Goal: Book appointment/travel/reservation

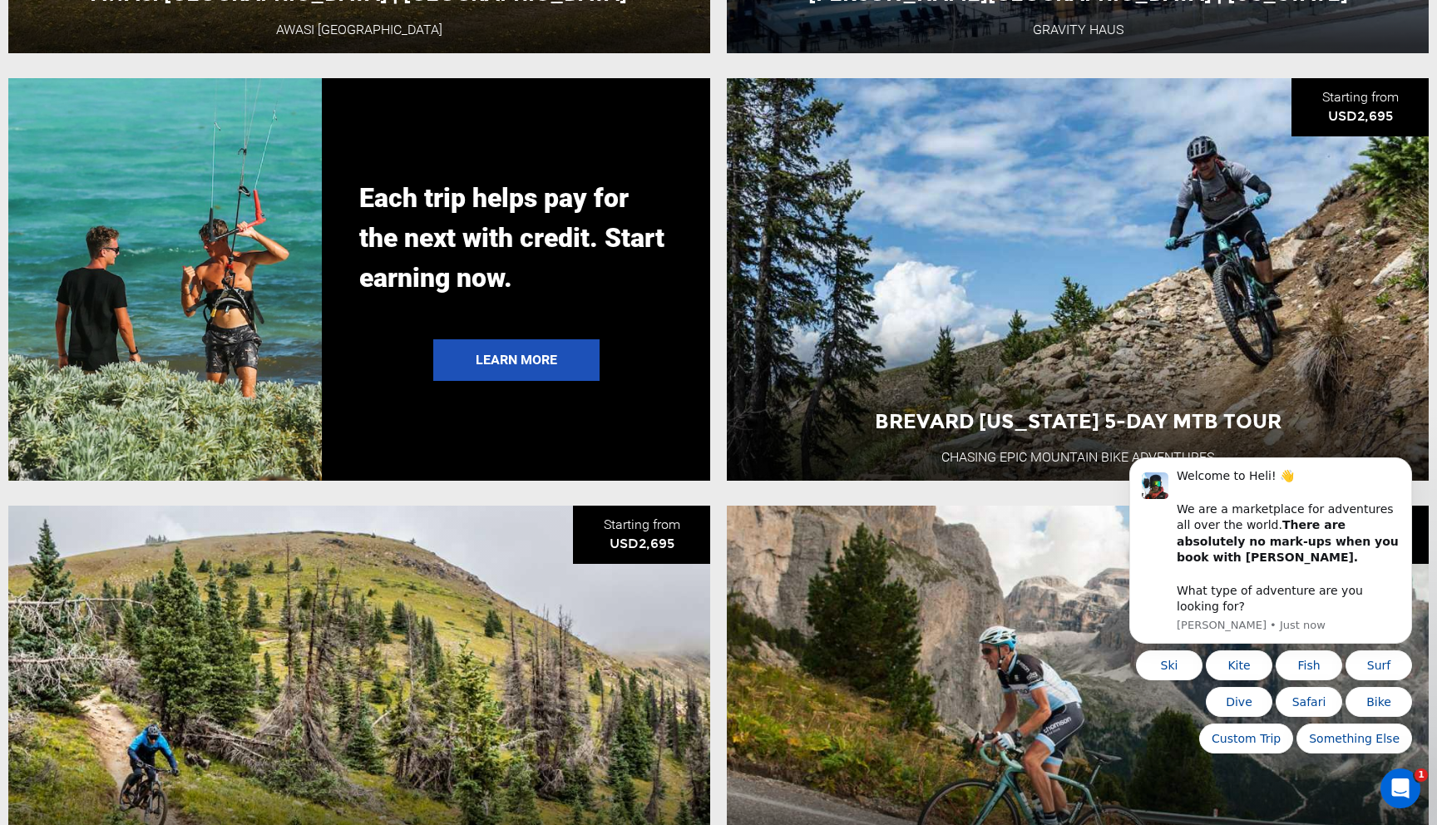
scroll to position [3762, 0]
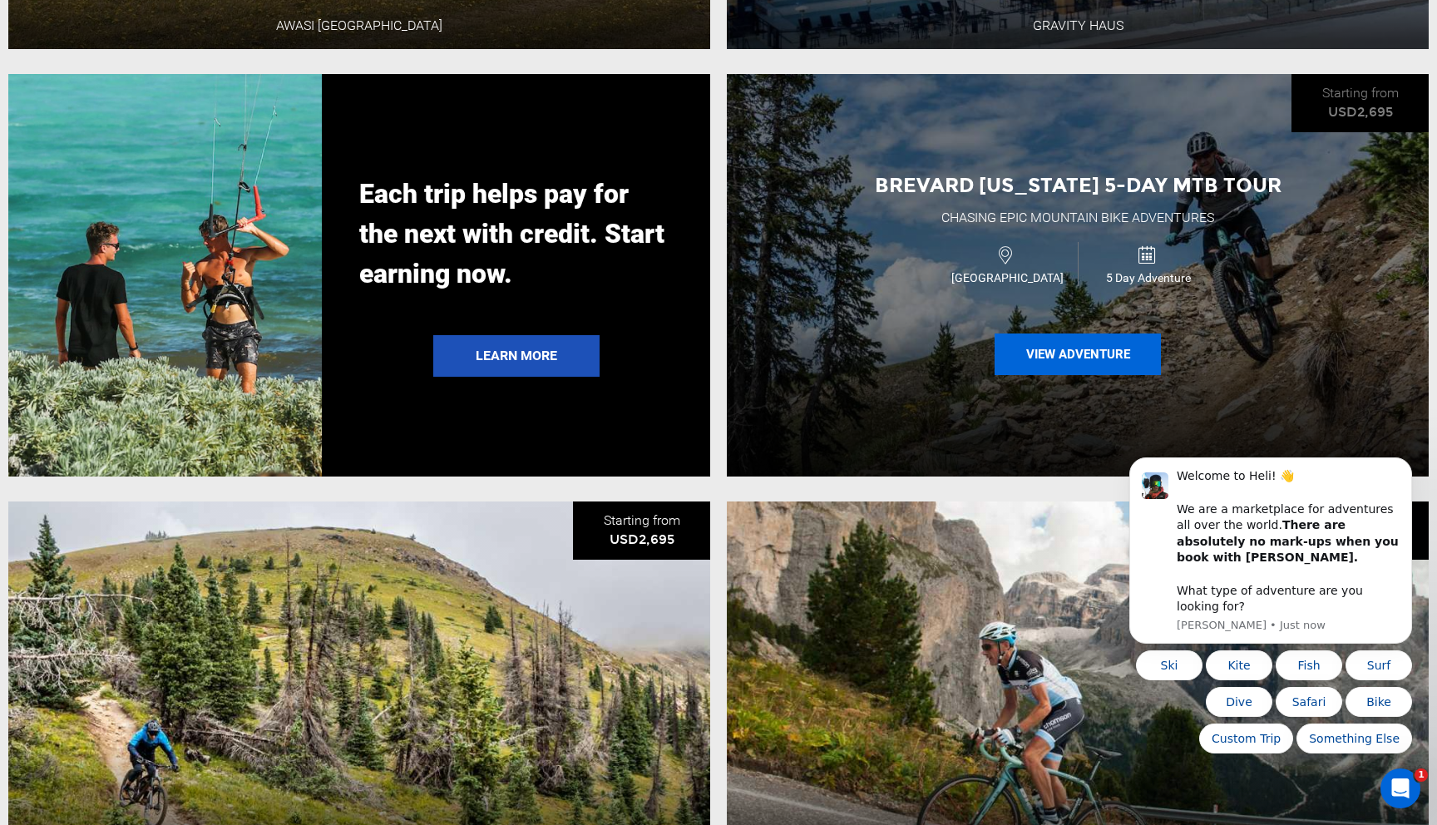
click at [1087, 358] on button "View Adventure" at bounding box center [1078, 354] width 166 height 42
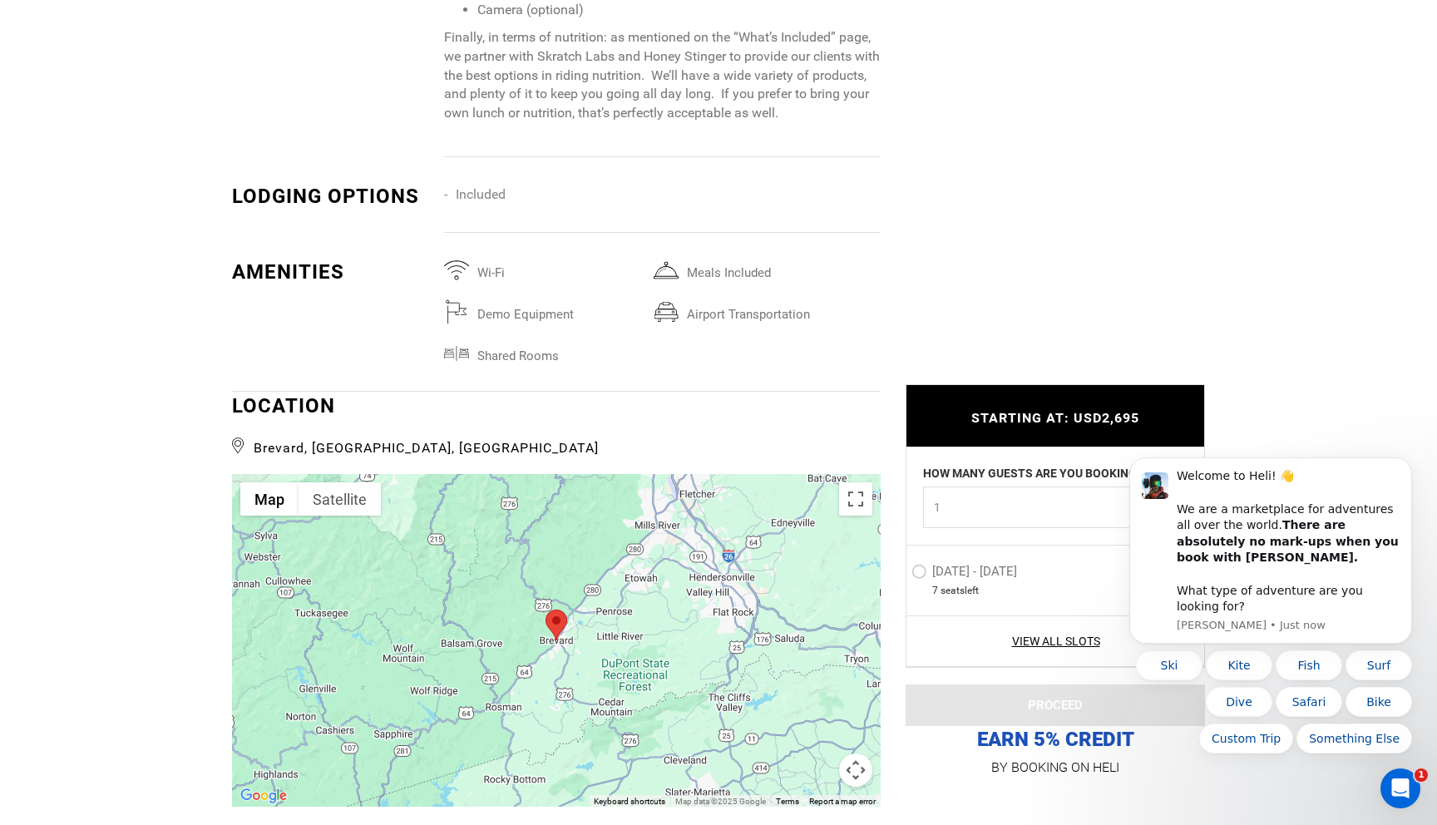
scroll to position [2609, 0]
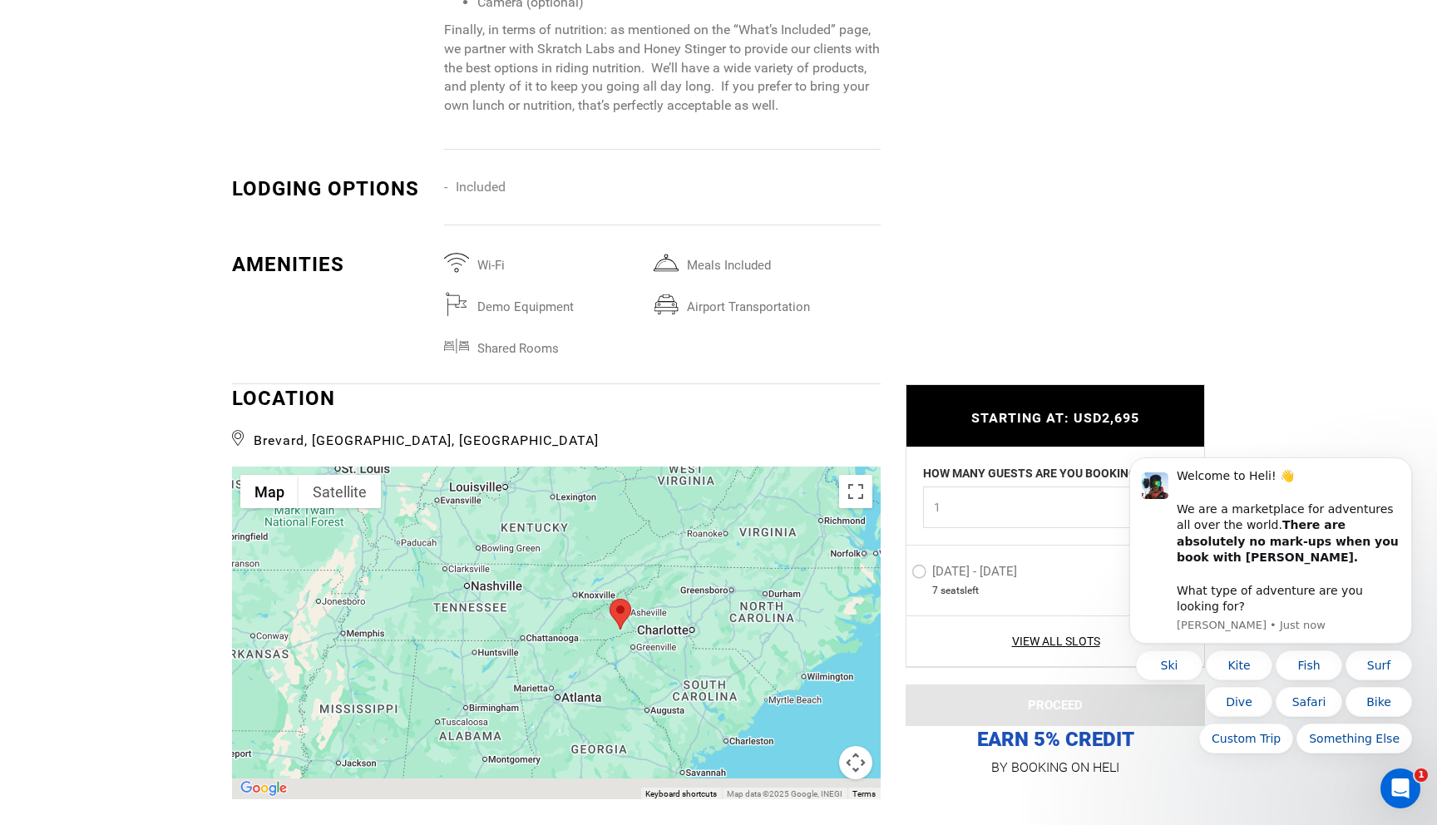
drag, startPoint x: 774, startPoint y: 668, endPoint x: 629, endPoint y: 585, distance: 166.9
click at [629, 585] on div at bounding box center [556, 633] width 649 height 333
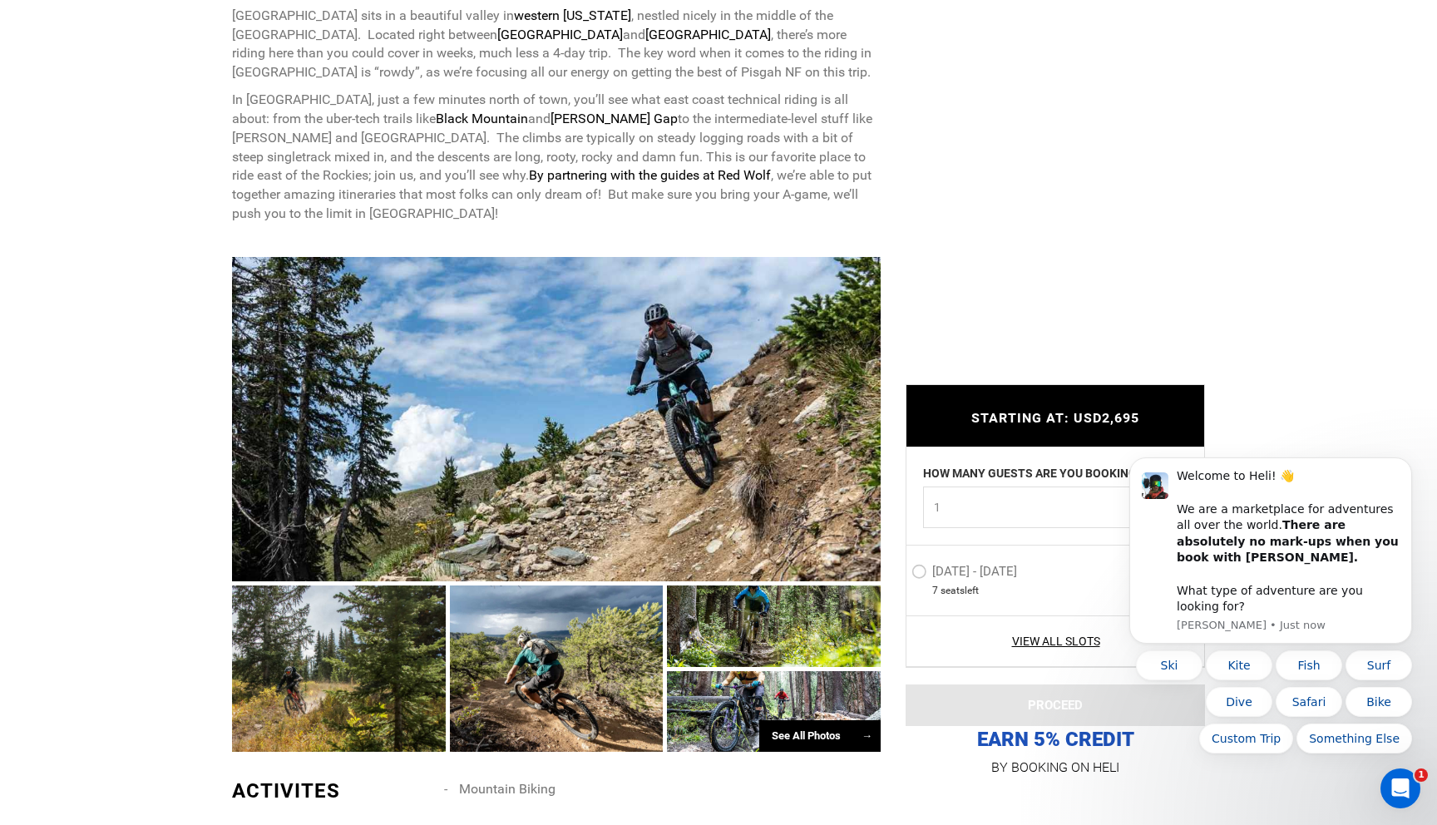
scroll to position [775, 0]
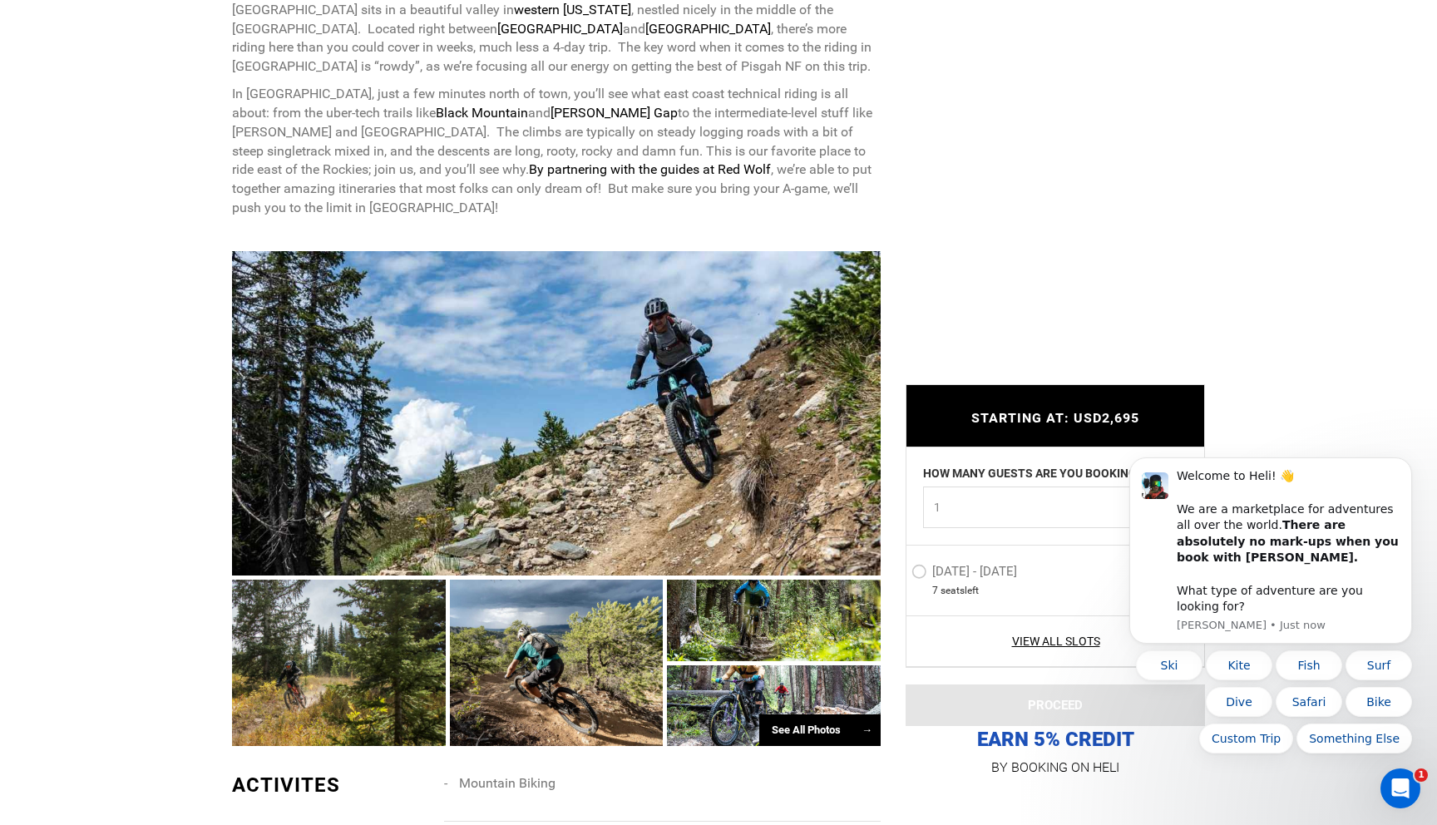
click at [609, 428] on div at bounding box center [556, 413] width 649 height 324
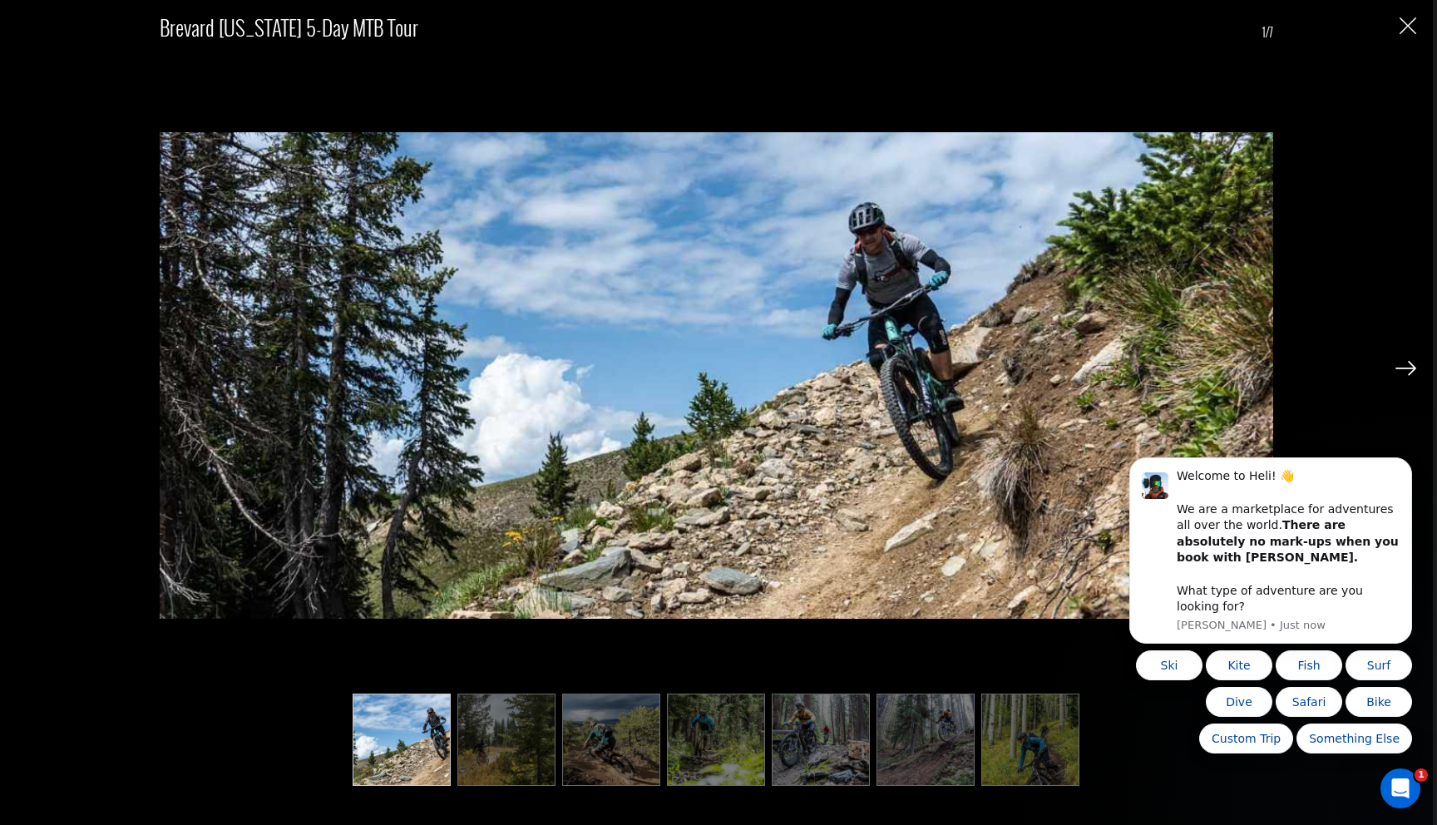
click at [1404, 373] on body "Welcome to Heli! 👋 We are a marketplace for adventures all over the world. Ther…" at bounding box center [1270, 563] width 319 height 421
click at [1400, 368] on body "Welcome to Heli! 👋 We are a marketplace for adventures all over the world. Ther…" at bounding box center [1270, 563] width 319 height 421
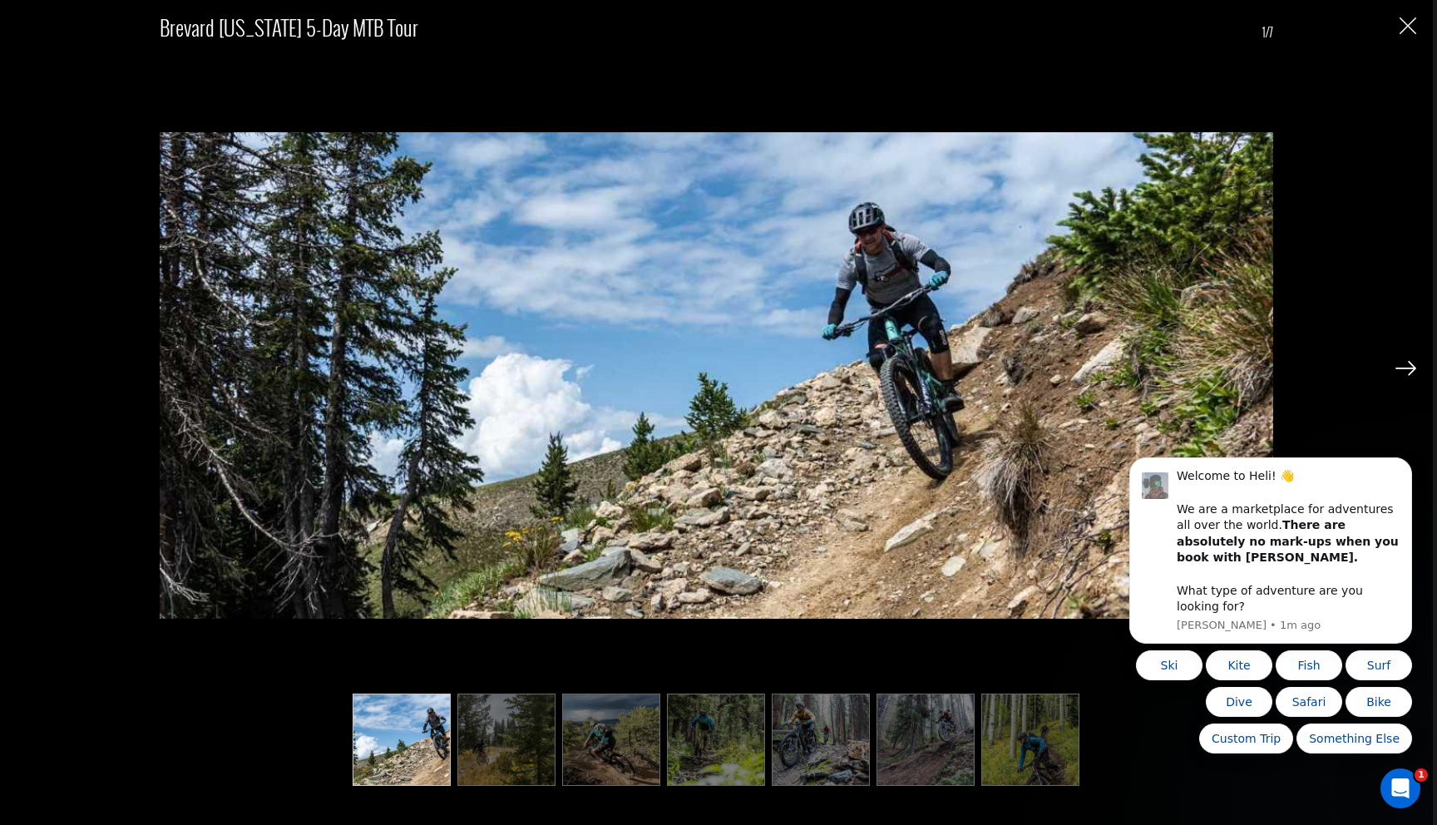
click at [1409, 30] on img "Close" at bounding box center [1408, 25] width 17 height 17
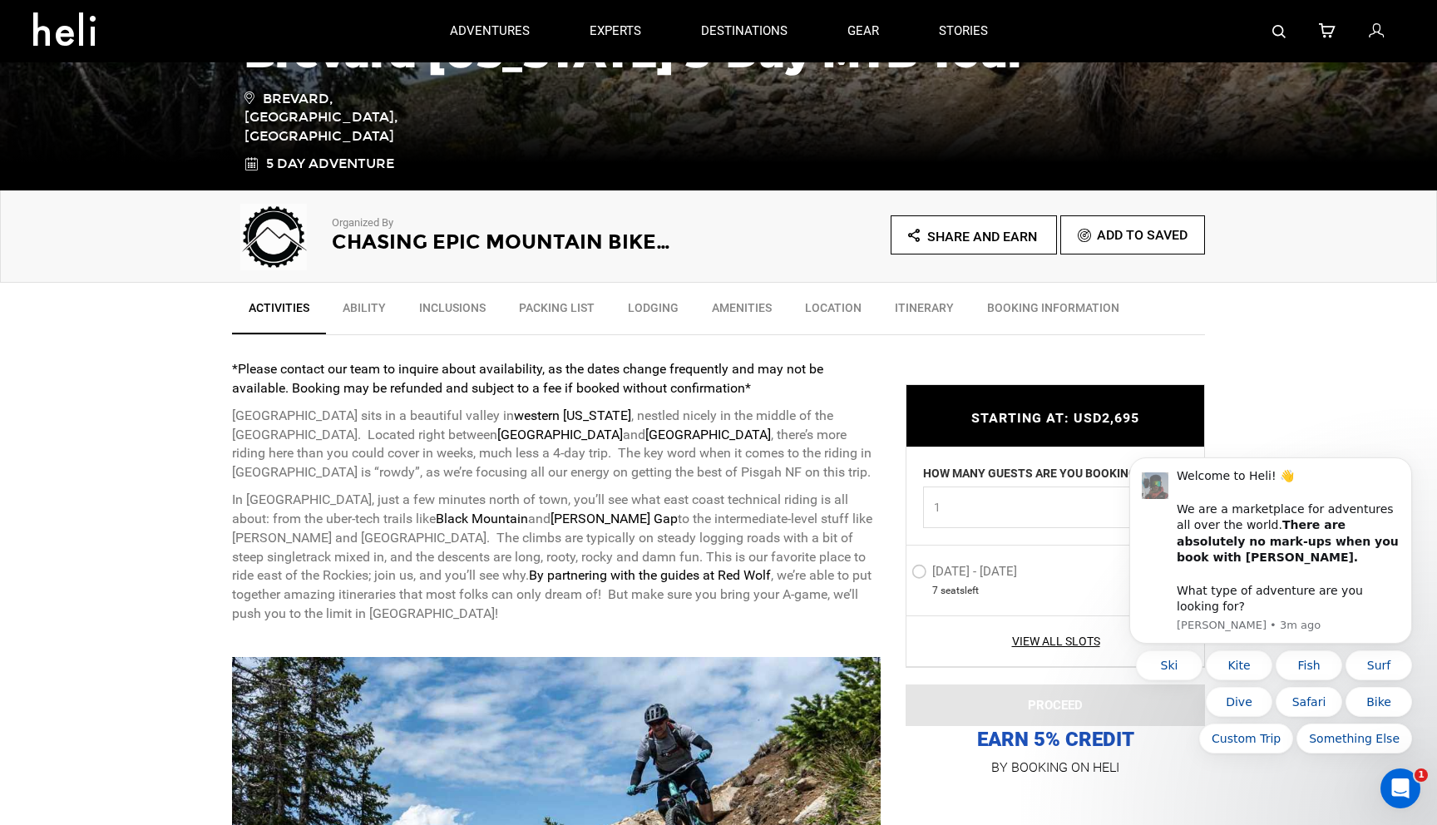
scroll to position [0, 0]
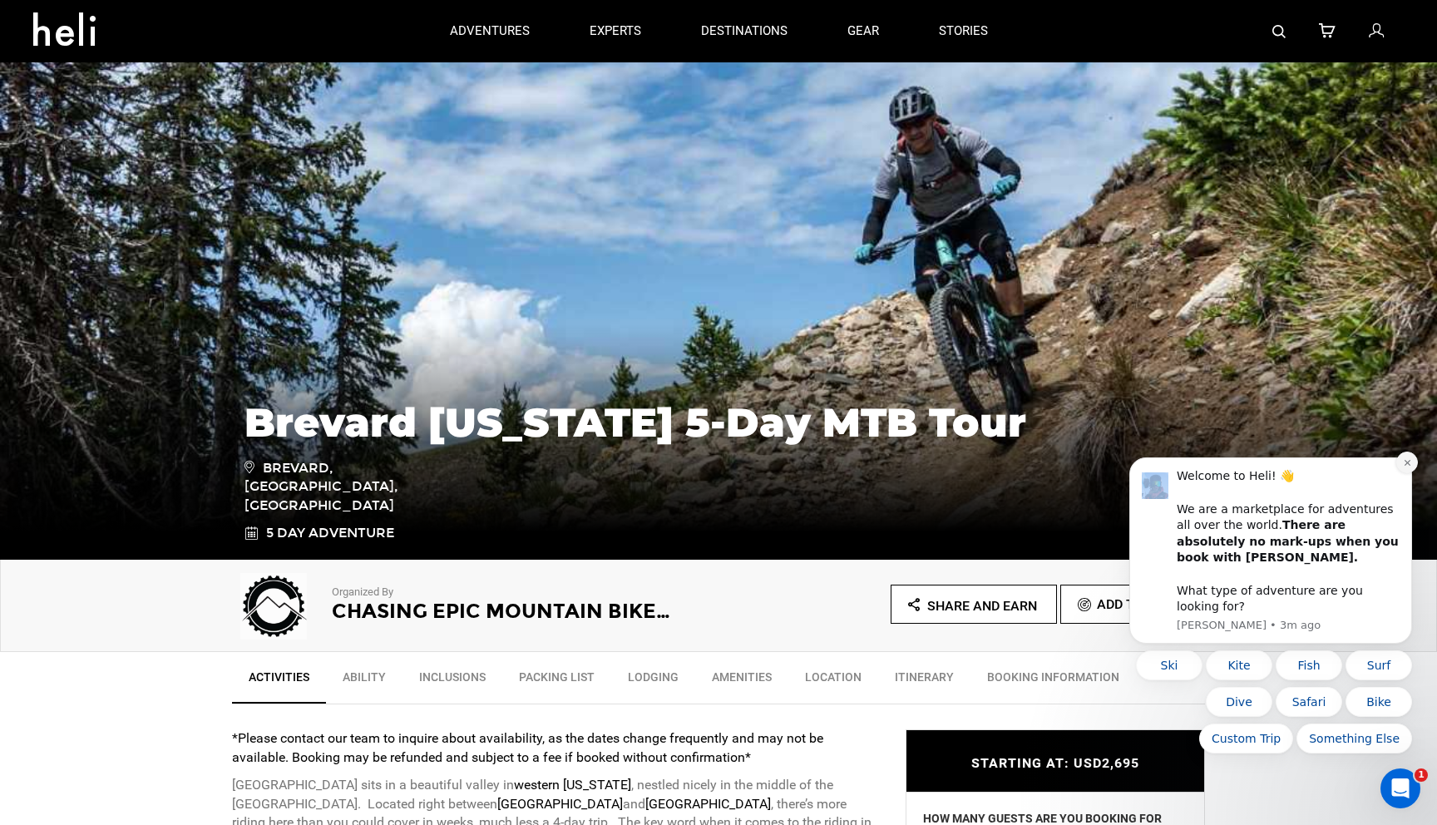
click at [1404, 473] on button "Dismiss notification" at bounding box center [1407, 463] width 22 height 22
